Goal: Task Accomplishment & Management: Use online tool/utility

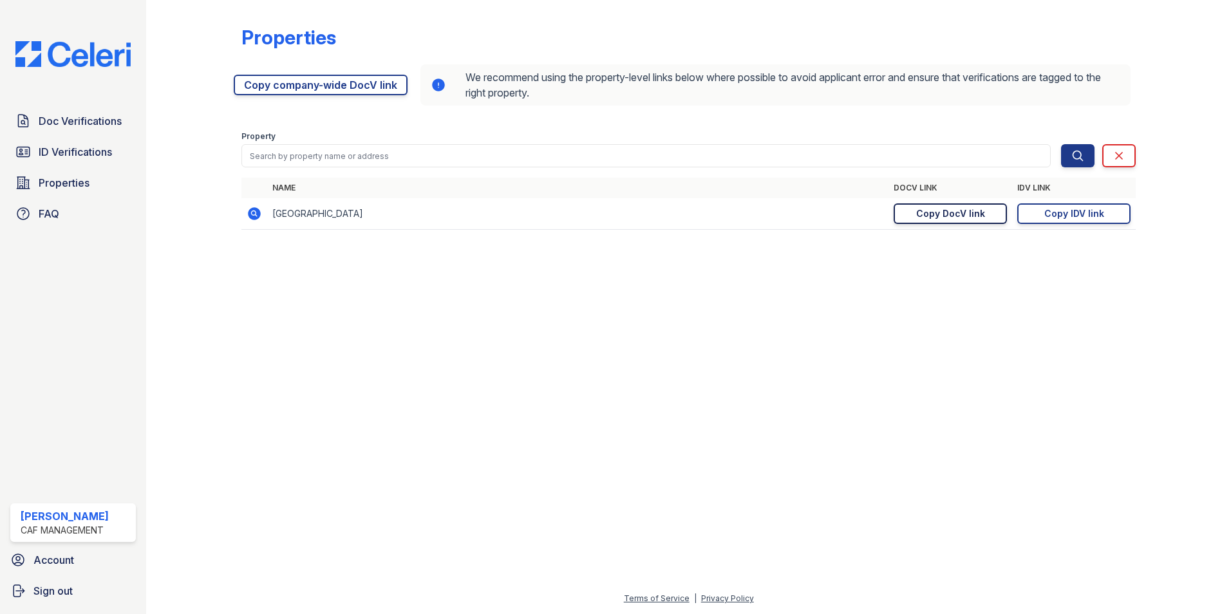
click at [945, 214] on div "Copy DocV link" at bounding box center [950, 213] width 69 height 13
click at [1081, 212] on div "Copy IDV link" at bounding box center [1074, 213] width 60 height 13
click at [82, 122] on span "Doc Verifications" at bounding box center [80, 120] width 83 height 15
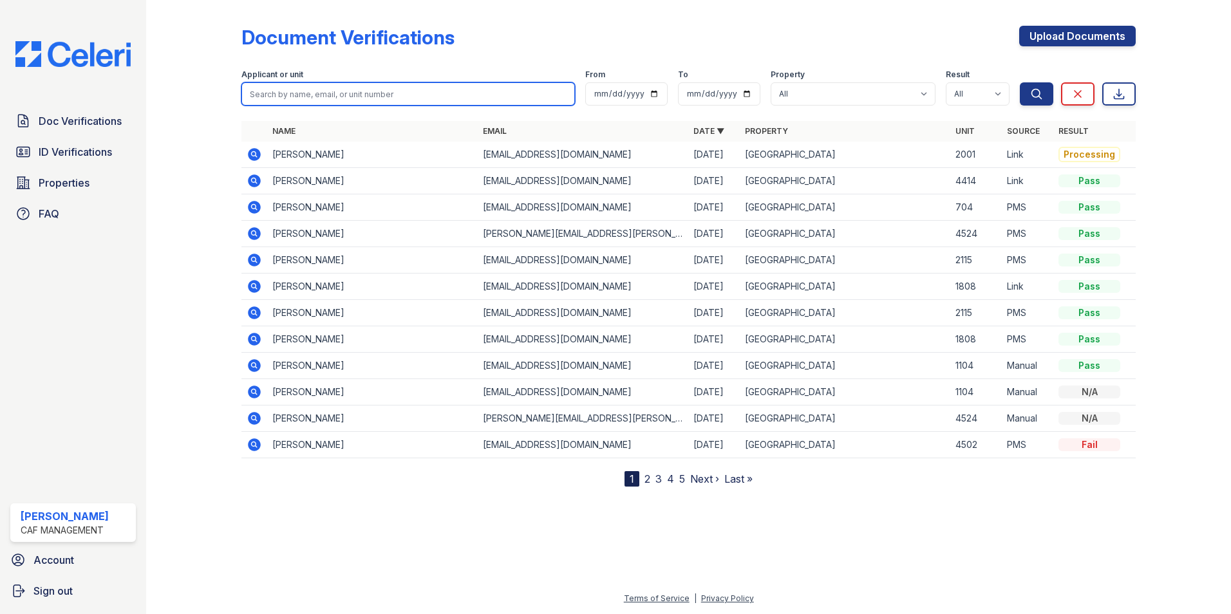
click at [303, 95] on input "search" at bounding box center [407, 93] width 333 height 23
type input "angelica guerrero"
click at [255, 154] on icon at bounding box center [253, 153] width 3 height 3
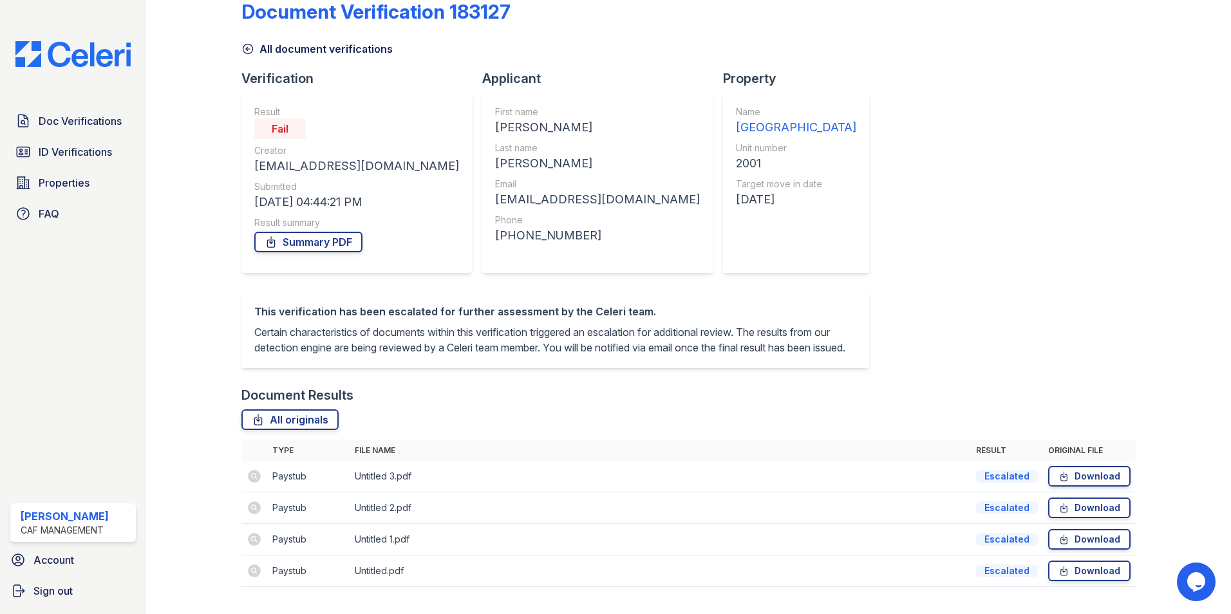
scroll to position [71, 0]
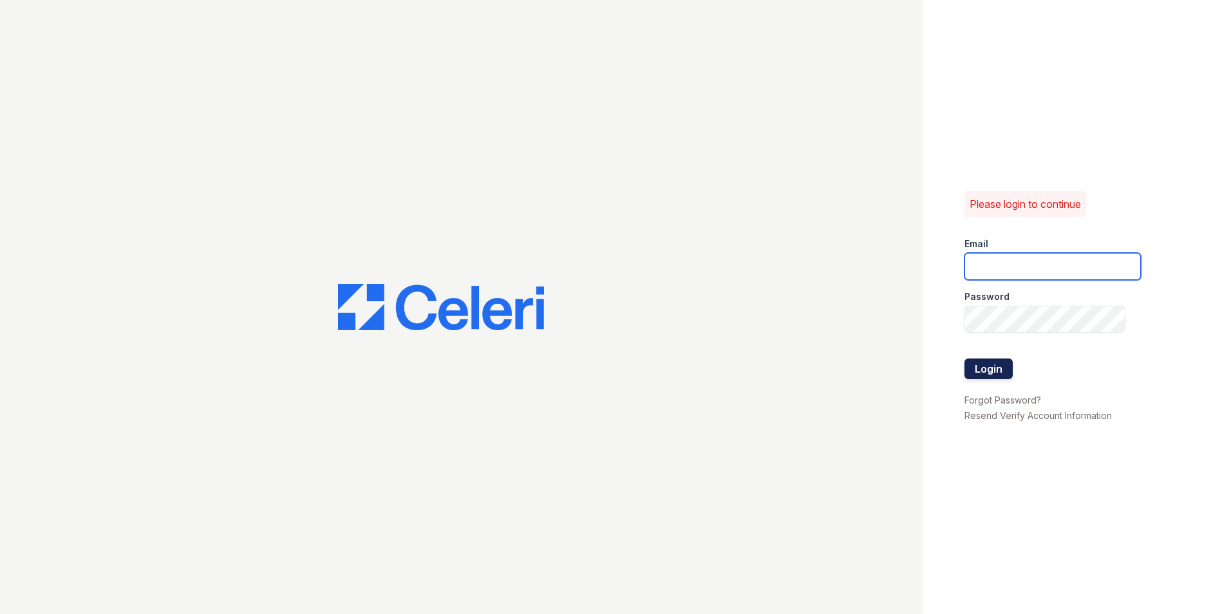
type input "[EMAIL_ADDRESS][DOMAIN_NAME]"
click at [983, 375] on button "Login" at bounding box center [988, 369] width 48 height 21
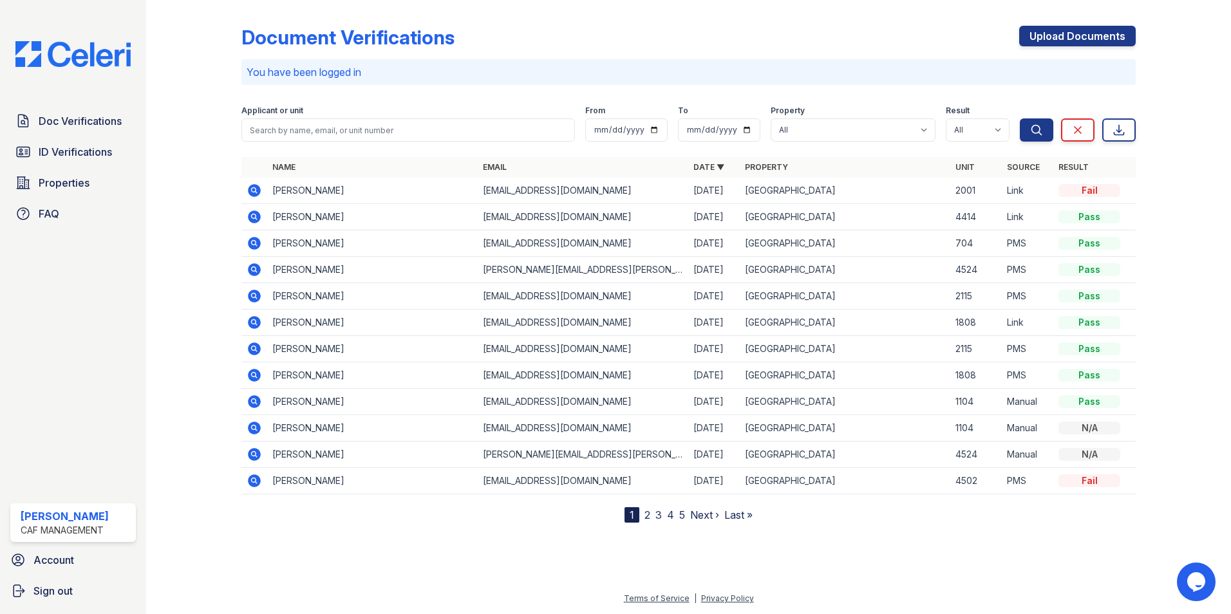
click at [254, 191] on icon at bounding box center [253, 189] width 3 height 3
click at [292, 127] on input "search" at bounding box center [407, 129] width 333 height 23
click at [209, 120] on div at bounding box center [204, 264] width 75 height 518
click at [359, 131] on input "search" at bounding box center [407, 129] width 333 height 23
type input "lillian cantu"
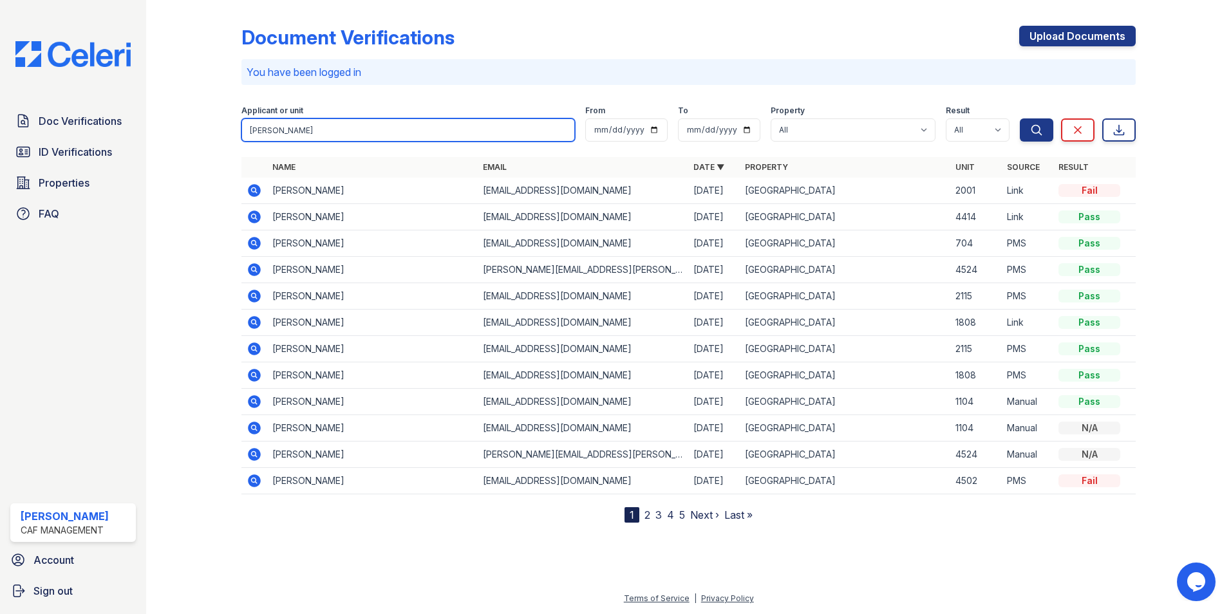
drag, startPoint x: 315, startPoint y: 130, endPoint x: 238, endPoint y: 130, distance: 77.9
click at [238, 130] on div "Document Verifications Upload Documents You have been logged in Filter Applican…" at bounding box center [689, 271] width 1044 height 543
type input "lillian cantu"
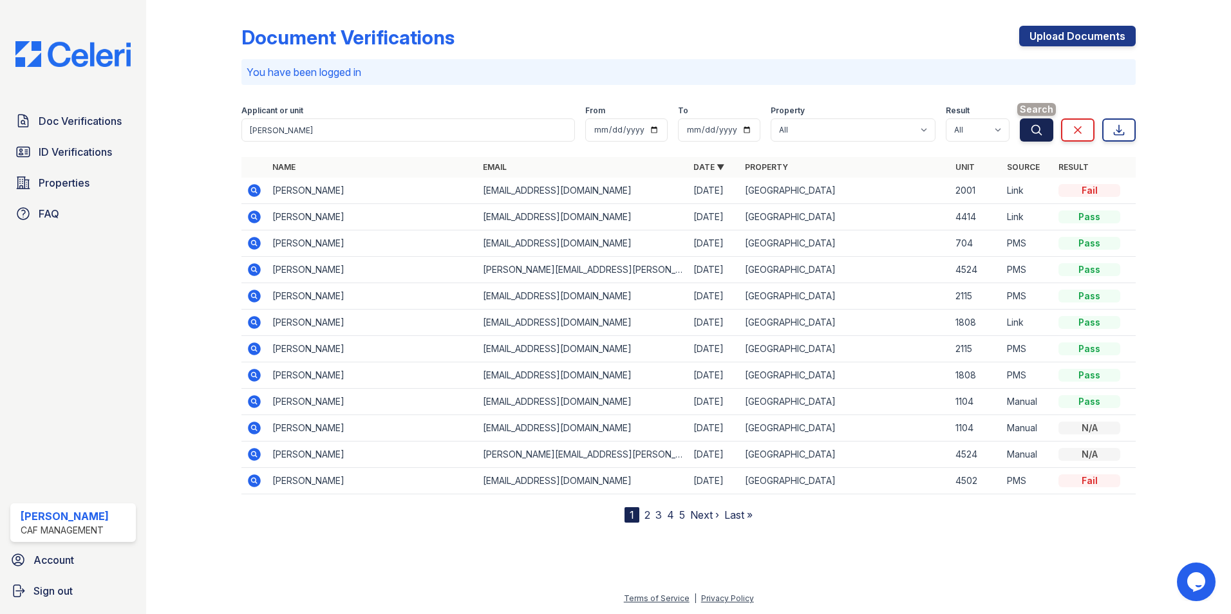
click at [1035, 131] on icon "submit" at bounding box center [1036, 130] width 13 height 13
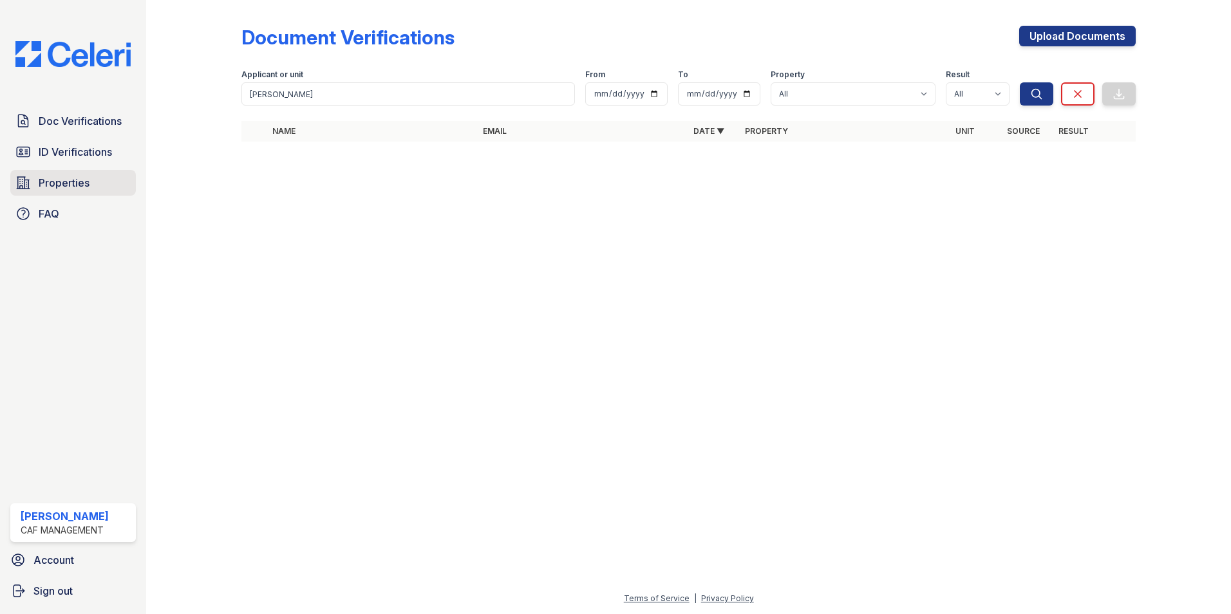
click at [67, 183] on span "Properties" at bounding box center [64, 182] width 51 height 15
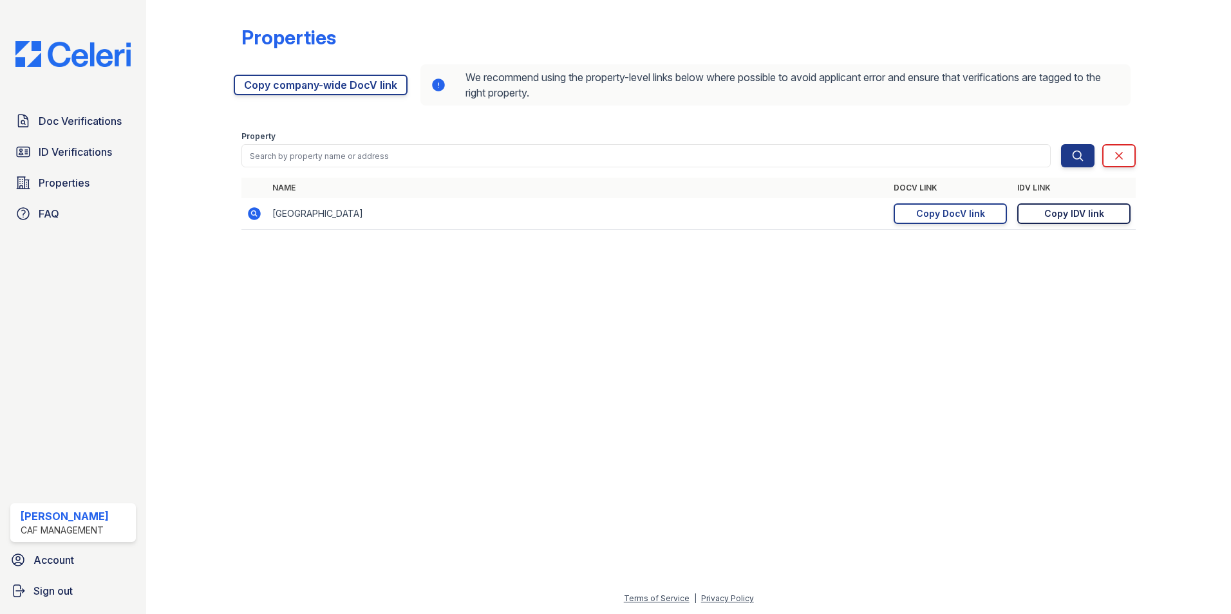
click at [1074, 213] on div "Copy IDV link" at bounding box center [1074, 213] width 60 height 13
click at [951, 213] on div "Copy DocV link" at bounding box center [950, 213] width 69 height 13
click at [1074, 212] on div "Copy IDV link" at bounding box center [1074, 213] width 60 height 13
click at [78, 118] on span "Doc Verifications" at bounding box center [80, 120] width 83 height 15
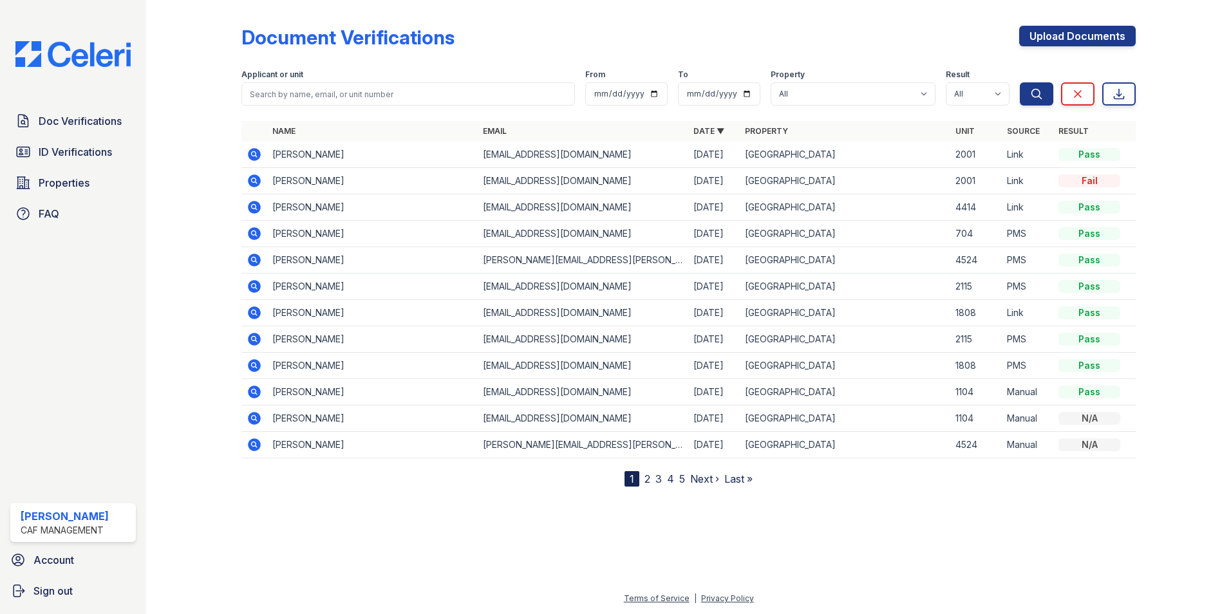
click at [255, 180] on icon at bounding box center [253, 179] width 3 height 3
click at [254, 152] on icon at bounding box center [254, 154] width 15 height 15
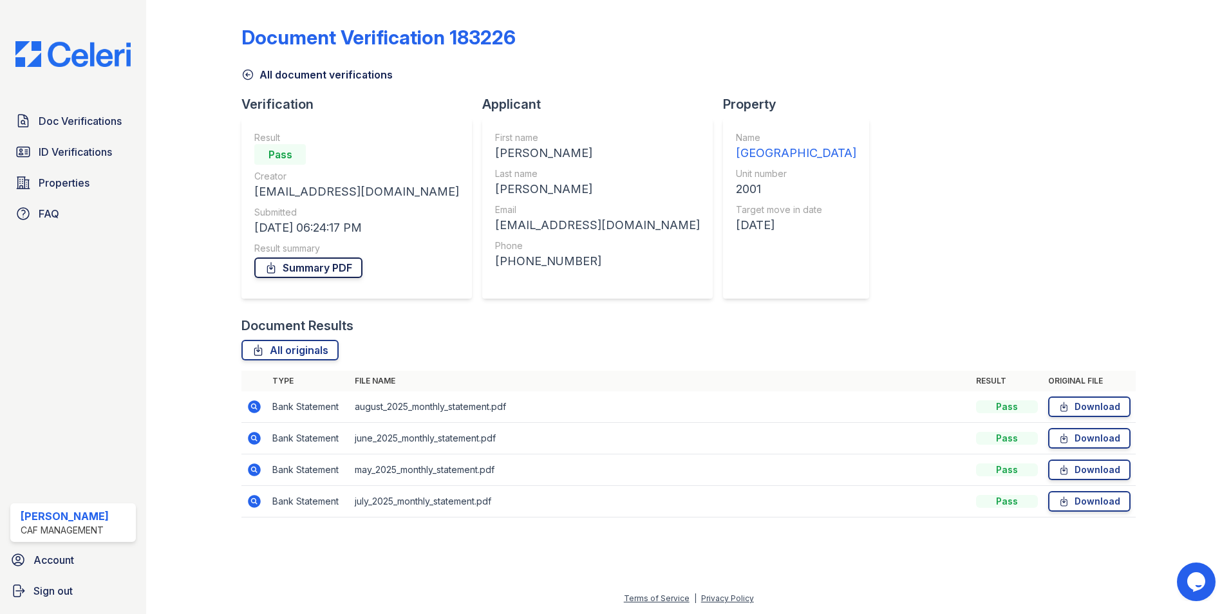
click at [319, 261] on link "Summary PDF" at bounding box center [308, 268] width 108 height 21
click at [304, 348] on link "All originals" at bounding box center [289, 350] width 97 height 21
click at [1085, 406] on link "Download" at bounding box center [1089, 407] width 82 height 21
click at [1072, 433] on link "Download" at bounding box center [1089, 438] width 82 height 21
click at [1064, 467] on icon at bounding box center [1063, 470] width 11 height 13
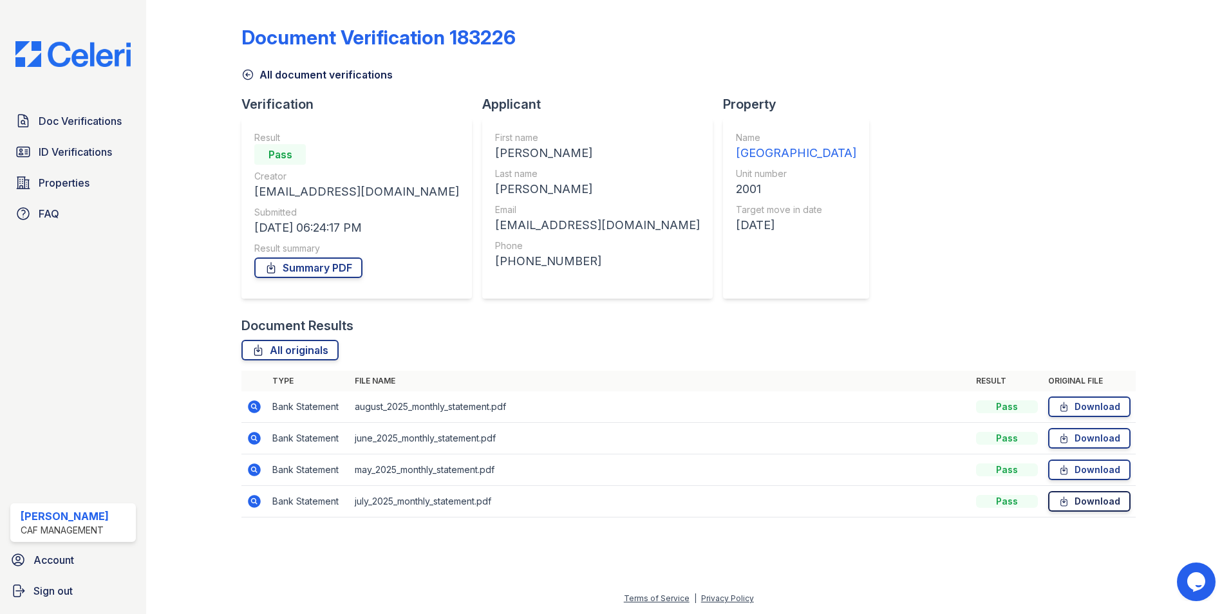
click at [1068, 503] on icon at bounding box center [1063, 501] width 11 height 13
click at [1072, 439] on link "Download" at bounding box center [1089, 438] width 82 height 21
click at [1099, 468] on link "Download" at bounding box center [1089, 470] width 82 height 21
click at [109, 119] on span "Doc Verifications" at bounding box center [80, 120] width 83 height 15
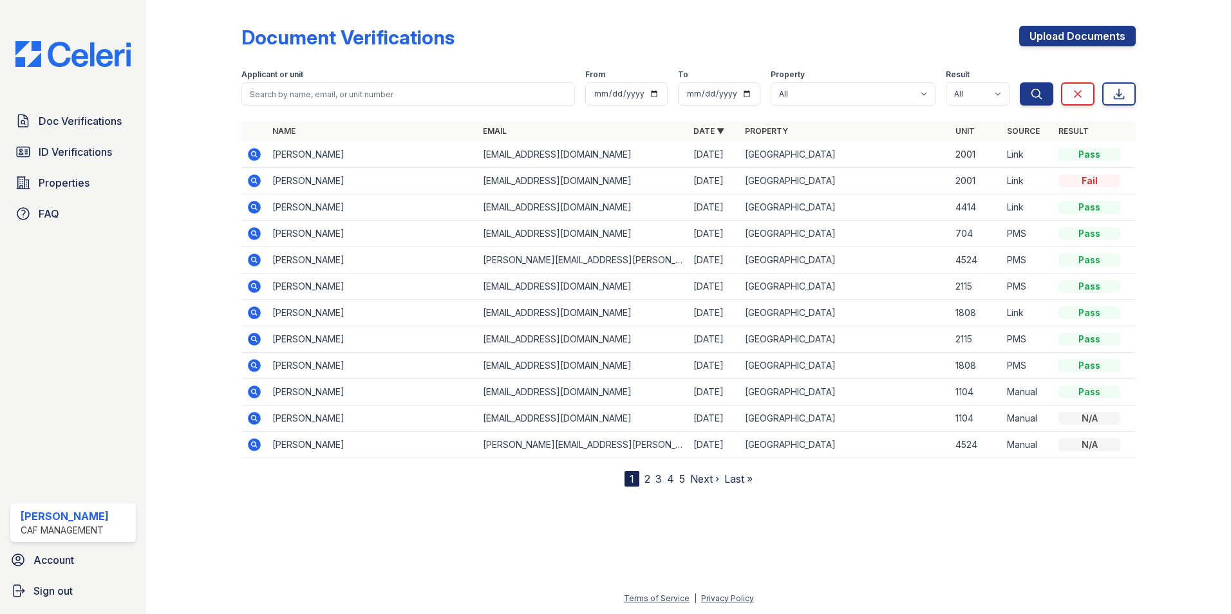
click at [253, 178] on icon at bounding box center [254, 180] width 15 height 15
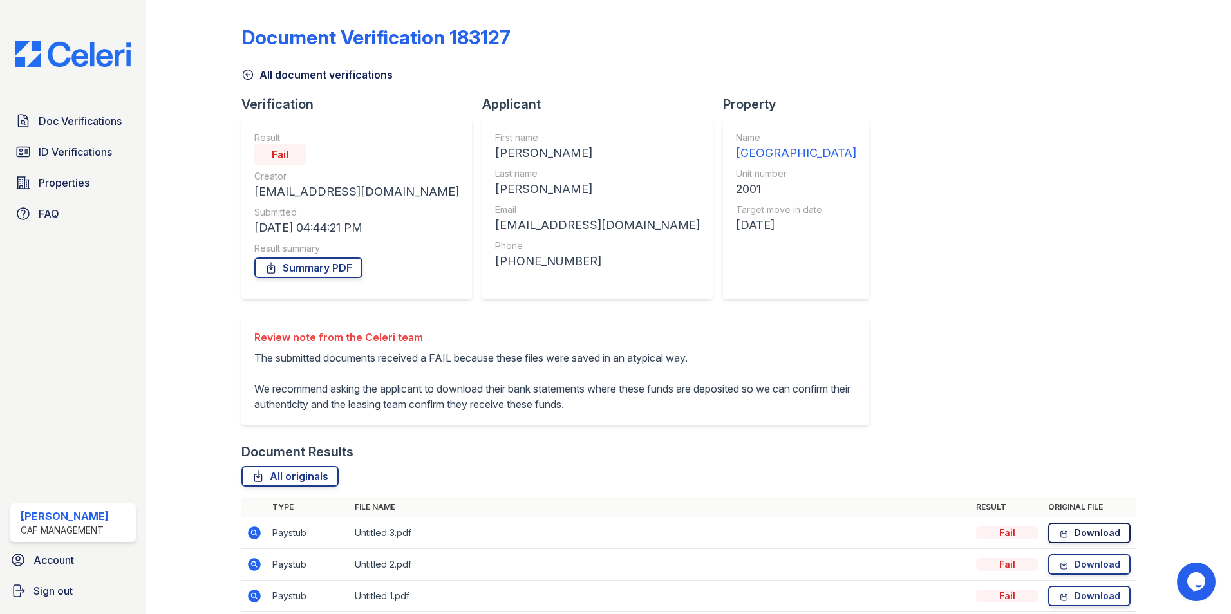
click at [1072, 532] on link "Download" at bounding box center [1089, 533] width 82 height 21
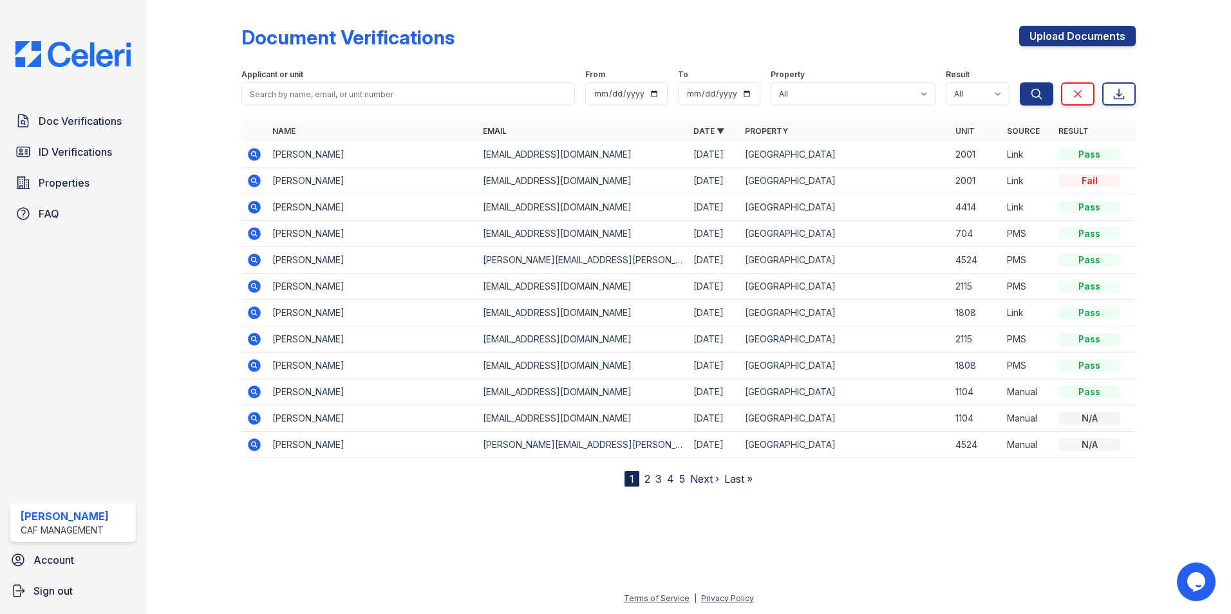
click at [255, 154] on icon at bounding box center [253, 153] width 3 height 3
